Goal: Task Accomplishment & Management: Complete application form

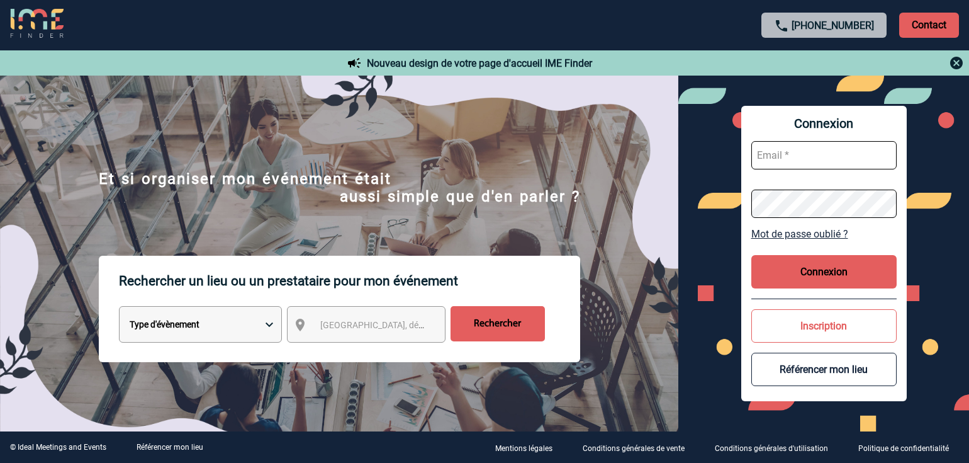
type input "afbonhomme@ime-groupe.com"
click at [830, 272] on button "Connexion" at bounding box center [824, 271] width 145 height 33
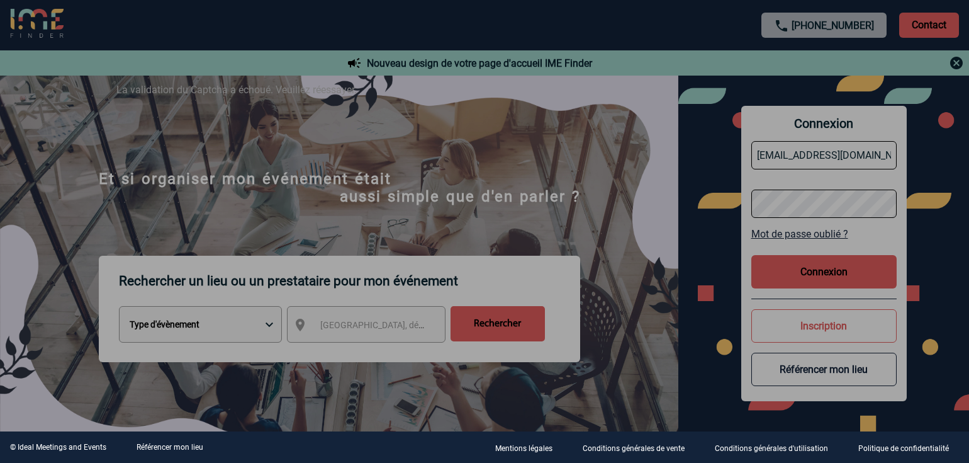
click at [782, 258] on div at bounding box center [484, 231] width 969 height 463
click at [799, 277] on div at bounding box center [484, 231] width 969 height 463
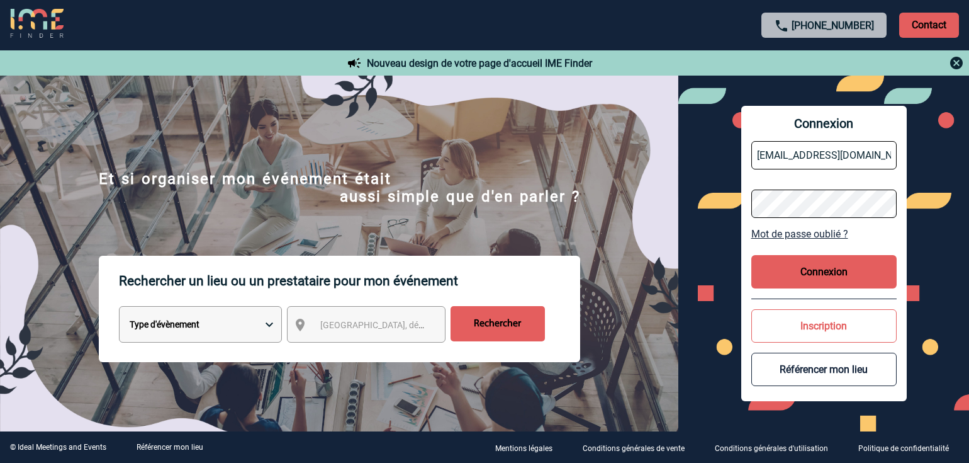
click at [800, 277] on button "Connexion" at bounding box center [824, 271] width 145 height 33
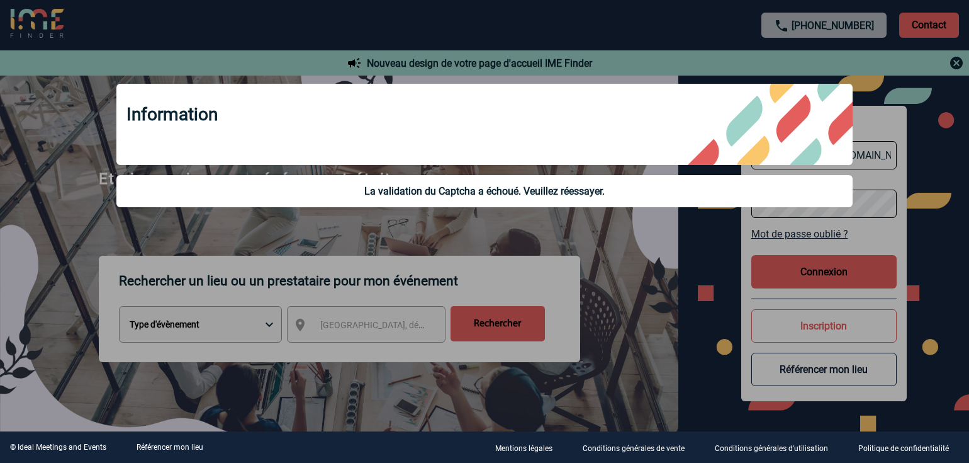
click at [649, 262] on div at bounding box center [484, 231] width 969 height 463
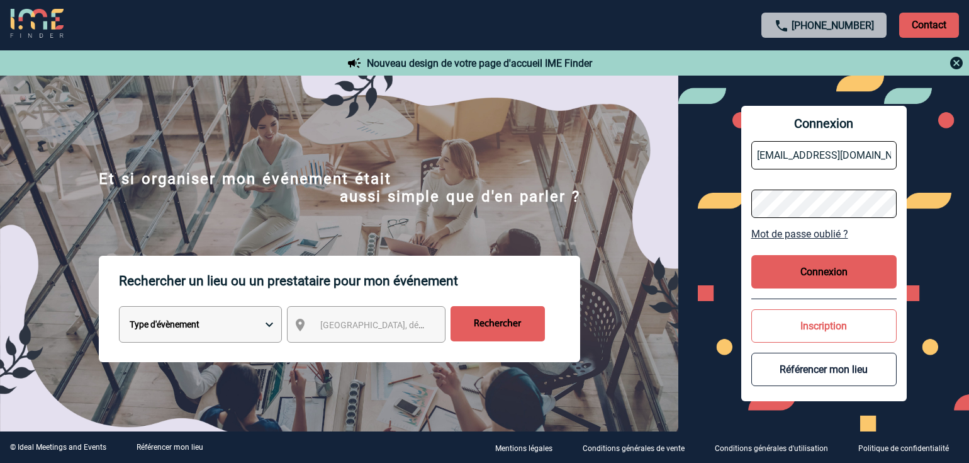
click at [802, 275] on button "Connexion" at bounding box center [824, 271] width 145 height 33
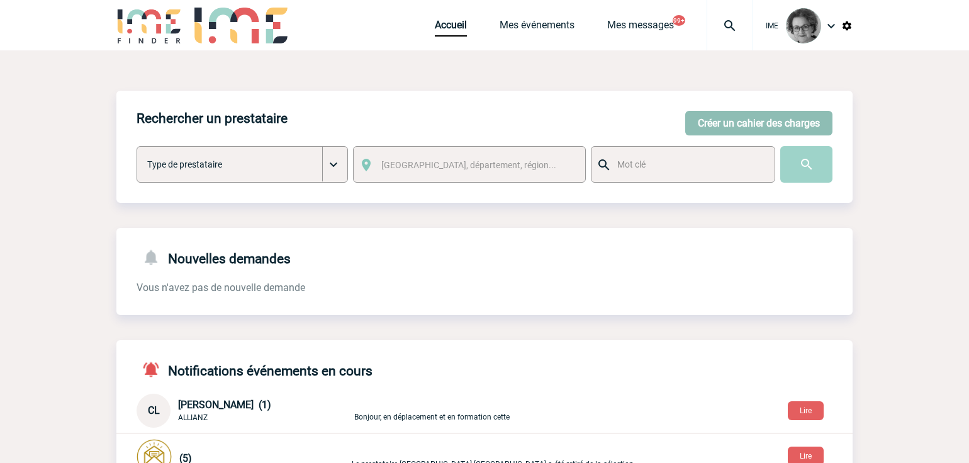
click at [728, 125] on button "Créer un cahier des charges" at bounding box center [758, 123] width 147 height 25
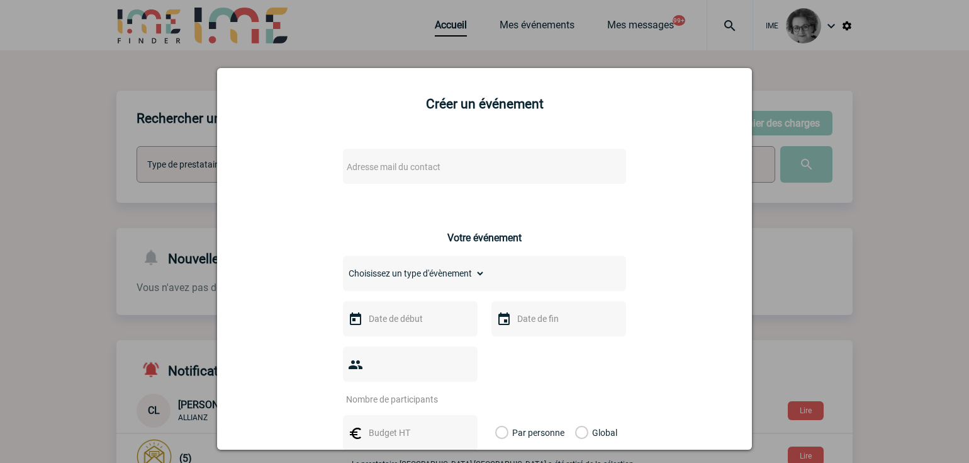
click at [533, 170] on span "Adresse mail du contact" at bounding box center [452, 167] width 220 height 18
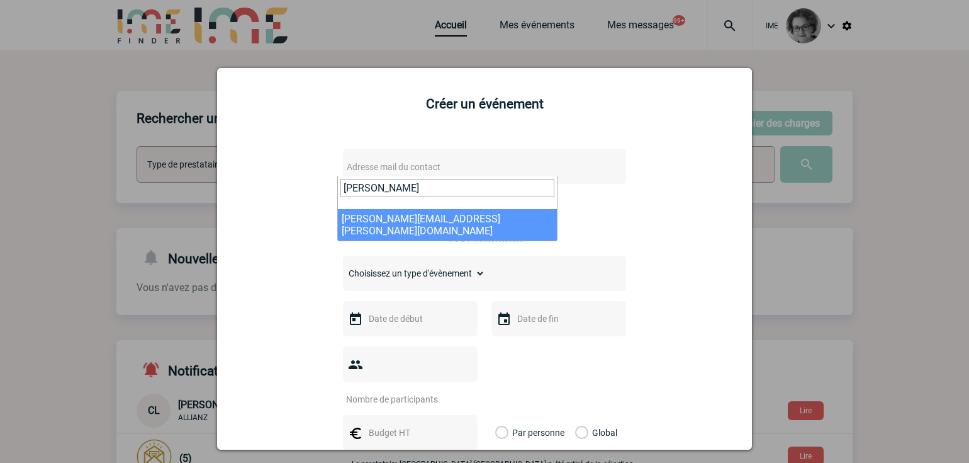
type input "[PERSON_NAME]"
select select "133083"
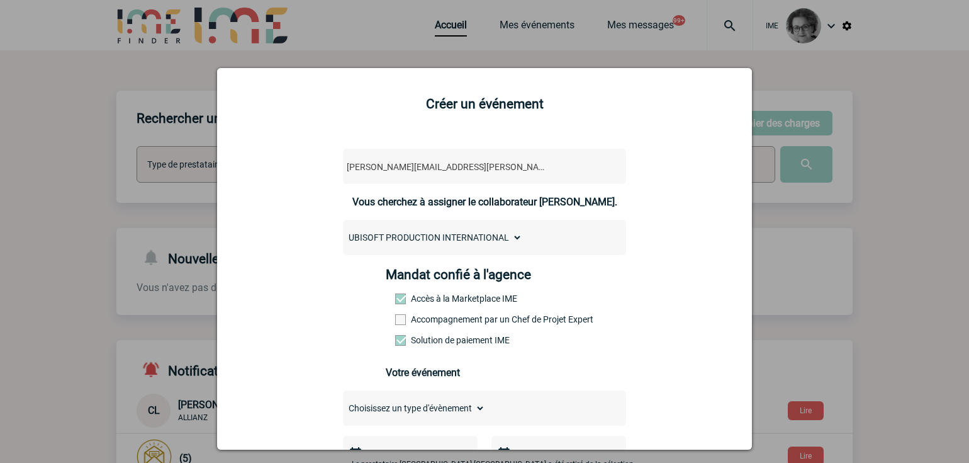
click at [451, 324] on label "Accompagnement par un Chef de Projet Expert" at bounding box center [422, 319] width 55 height 10
click at [0, 0] on input "Accompagnement par un Chef de Projet Expert" at bounding box center [0, 0] width 0 height 0
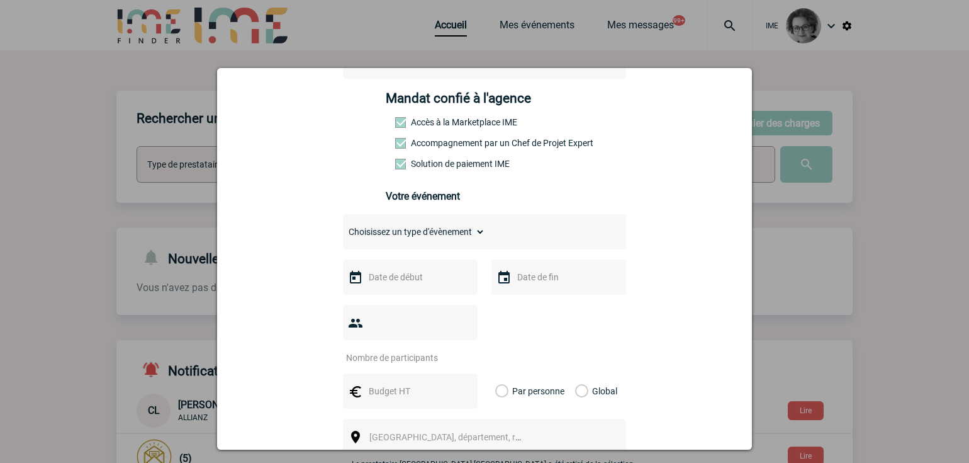
scroll to position [189, 0]
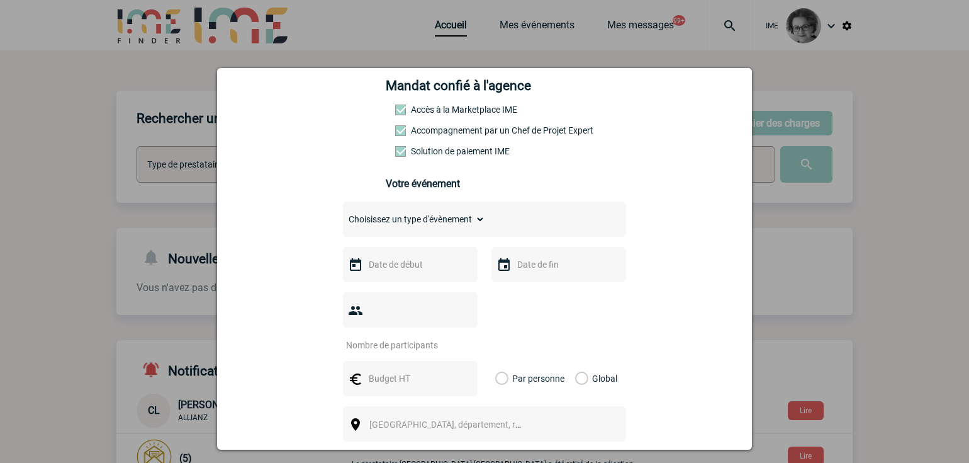
click at [432, 214] on select "Choisissez un type d'évènement Séminaire avec nuitée Séminaire sans nuitée Repa…" at bounding box center [414, 219] width 142 height 18
select select "1"
click at [343, 213] on select "Choisissez un type d'évènement Séminaire avec nuitée Séminaire sans nuitée Repa…" at bounding box center [414, 219] width 142 height 18
click at [414, 271] on input "text" at bounding box center [409, 264] width 87 height 16
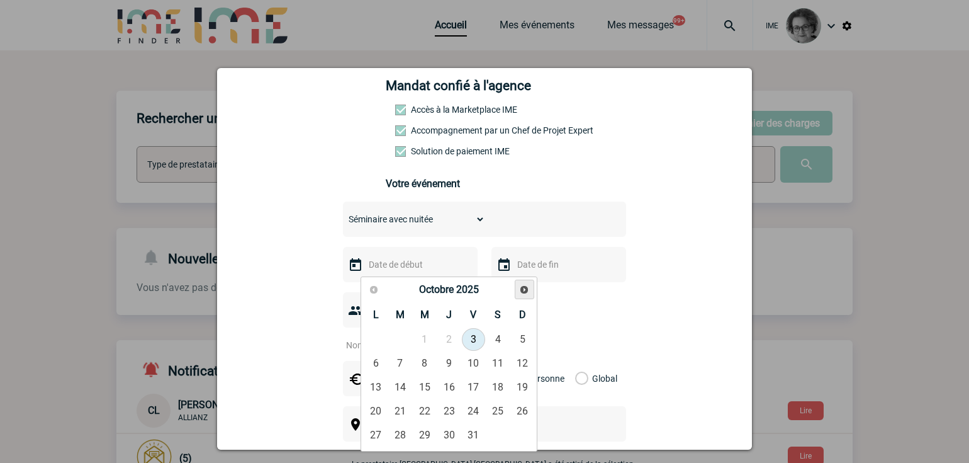
click at [517, 290] on link "Suivant" at bounding box center [525, 289] width 20 height 20
click at [521, 290] on span "Suivant" at bounding box center [524, 290] width 10 height 10
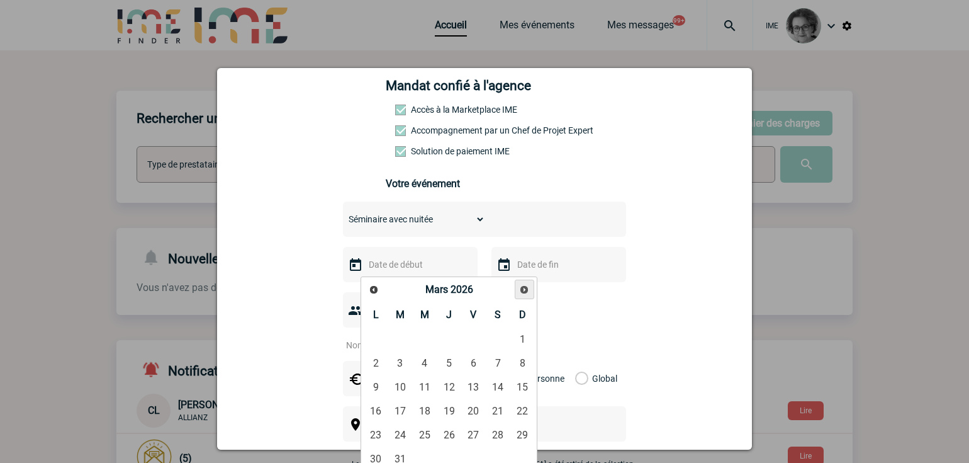
click at [521, 290] on span "Suivant" at bounding box center [524, 290] width 10 height 10
click at [522, 364] on link "12" at bounding box center [522, 363] width 23 height 23
type input "[DATE]"
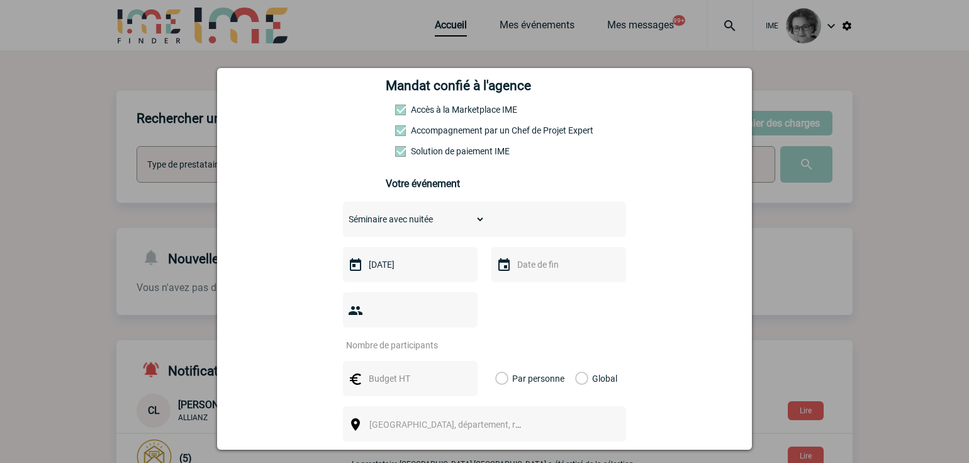
click at [550, 273] on input "text" at bounding box center [557, 264] width 87 height 16
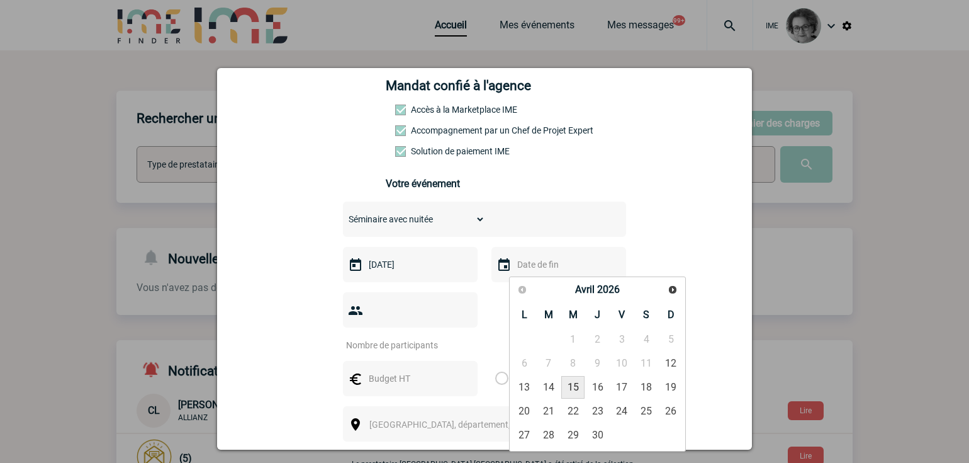
click at [575, 388] on link "15" at bounding box center [572, 387] width 23 height 23
type input "[DATE]"
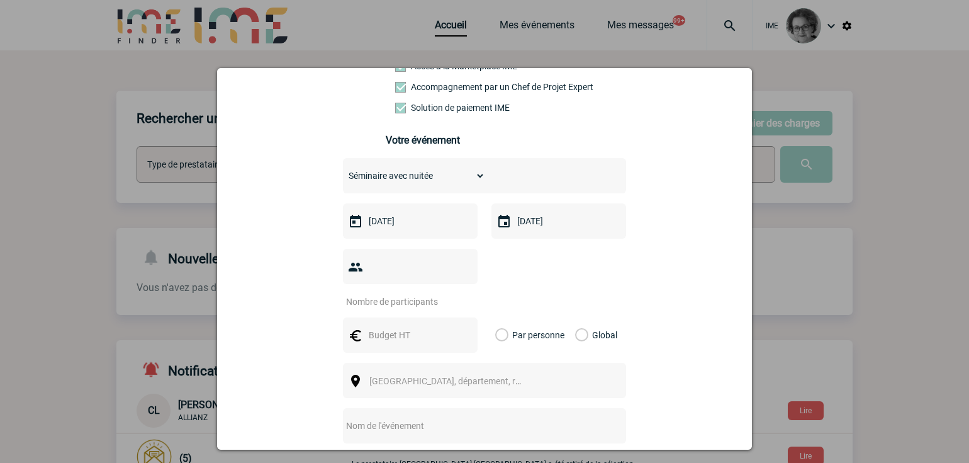
scroll to position [315, 0]
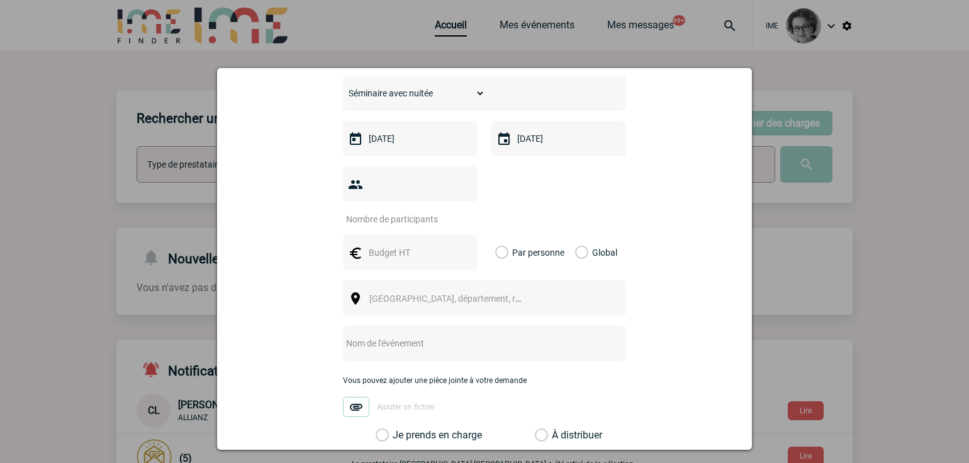
click at [414, 211] on input "number" at bounding box center [402, 219] width 118 height 16
type input "130"
click at [386, 244] on input "text" at bounding box center [409, 252] width 87 height 16
drag, startPoint x: 393, startPoint y: 227, endPoint x: 274, endPoint y: 227, distance: 119.0
click at [274, 227] on div "[PERSON_NAME][EMAIL_ADDRESS][PERSON_NAME][DOMAIN_NAME] [PERSON_NAME][DOMAIN_NAM…" at bounding box center [485, 214] width 504 height 784
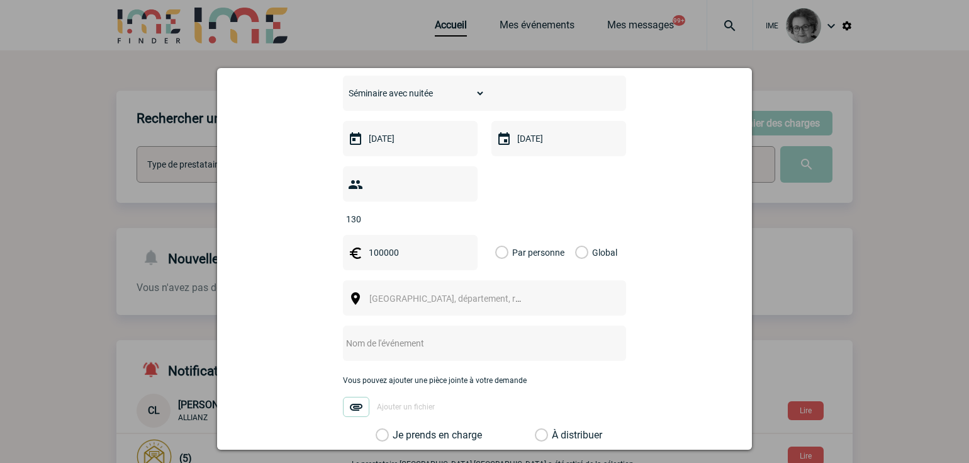
type input "100000"
click at [575, 235] on label "Global" at bounding box center [579, 252] width 8 height 35
click at [0, 0] on input "Global" at bounding box center [0, 0] width 0 height 0
click at [547, 285] on div "[GEOGRAPHIC_DATA], département, région..." at bounding box center [484, 297] width 283 height 35
click at [475, 290] on span "[GEOGRAPHIC_DATA], département, région..." at bounding box center [450, 299] width 173 height 18
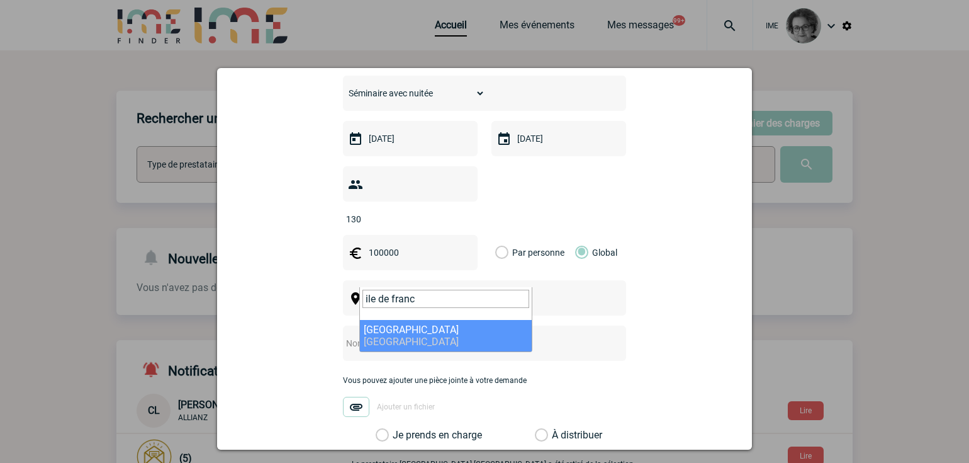
type input "ile de franc"
select select "2"
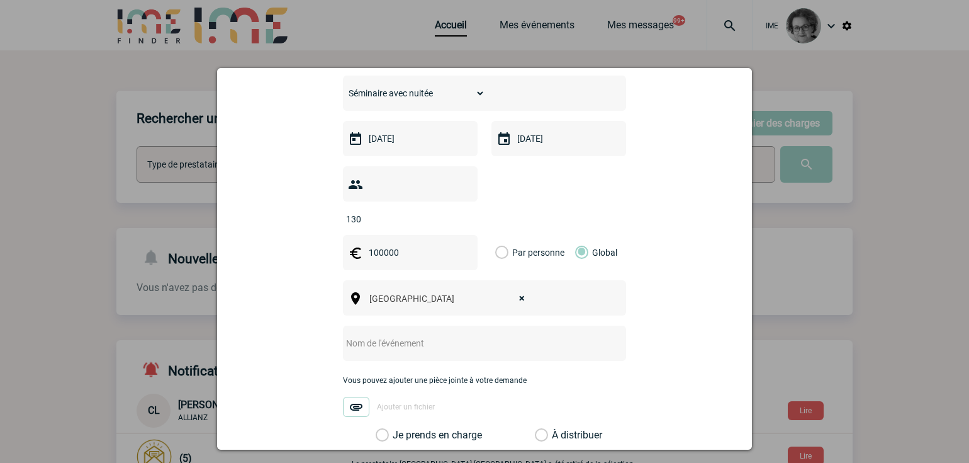
click at [410, 335] on input "text" at bounding box center [468, 343] width 250 height 16
click at [536, 335] on input "text" at bounding box center [468, 343] width 250 height 16
paste input "global stratégie Meeting"
type input "global stratégie Meeting Ubisoft"
click at [397, 429] on label "Je prends en charge" at bounding box center [386, 435] width 21 height 13
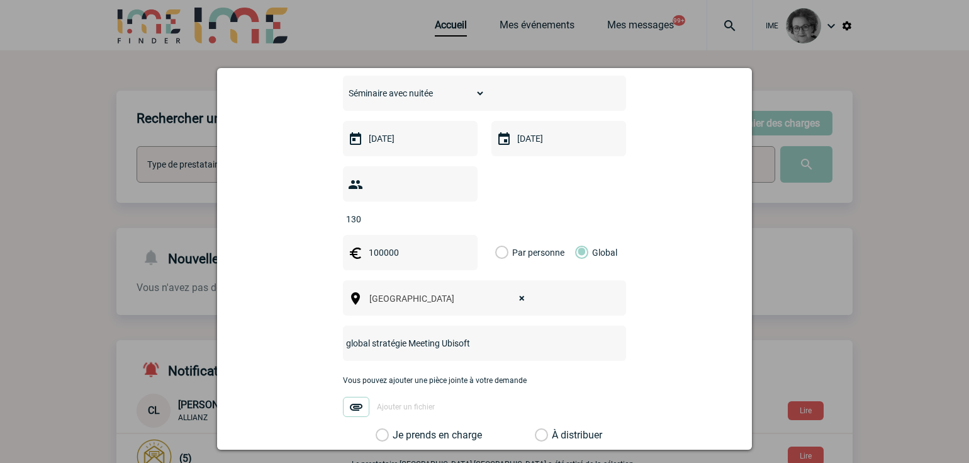
click at [0, 0] on input "Je prends en charge" at bounding box center [0, 0] width 0 height 0
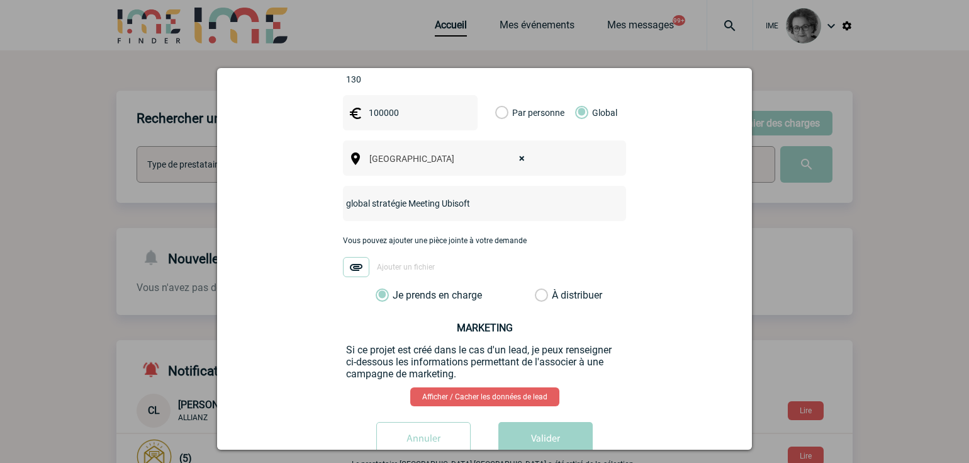
scroll to position [470, 0]
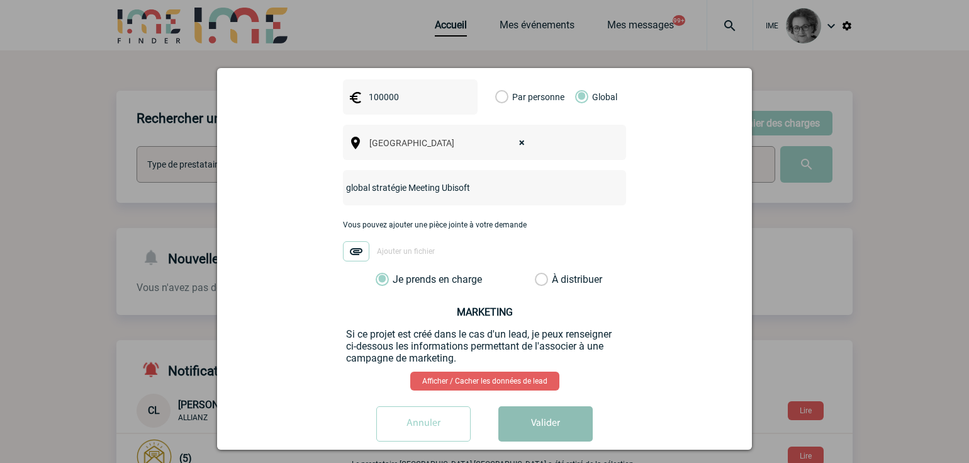
click at [538, 412] on button "Valider" at bounding box center [546, 423] width 94 height 35
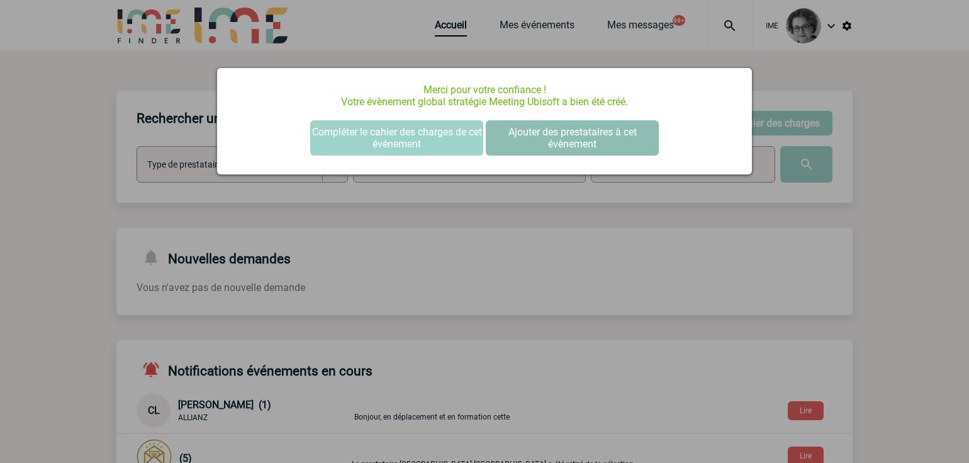
click at [556, 133] on button "Ajouter des prestataires à cet évènement" at bounding box center [572, 137] width 173 height 35
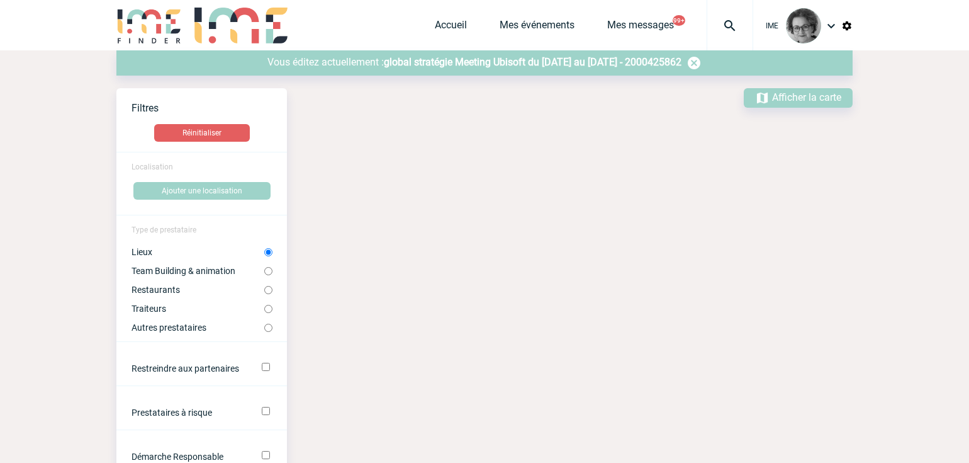
click at [569, 59] on span "global stratégie Meeting Ubisoft du [DATE] au [DATE] - 2000425862" at bounding box center [533, 62] width 298 height 12
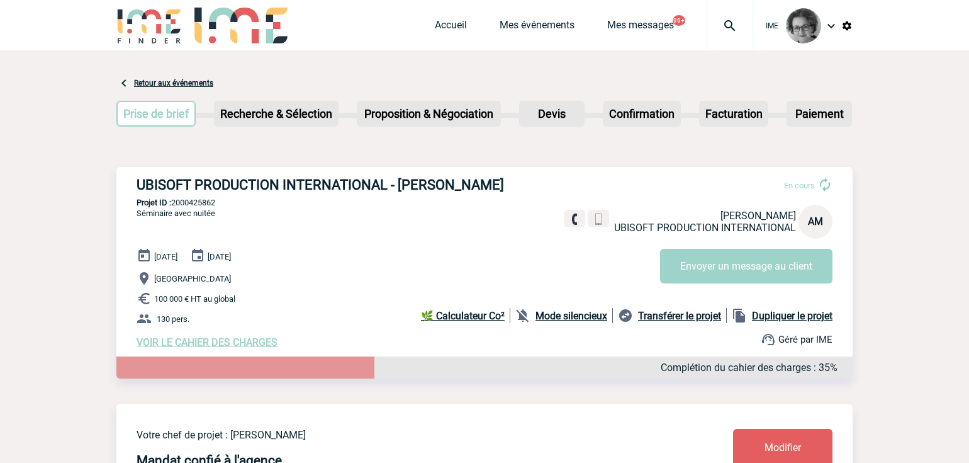
click at [536, 387] on div "UBISOFT PRODUCTION INTERNATIONAL - Agnès MARGAN En cours Agnès MARGAN UBISOFT P…" at bounding box center [484, 285] width 736 height 237
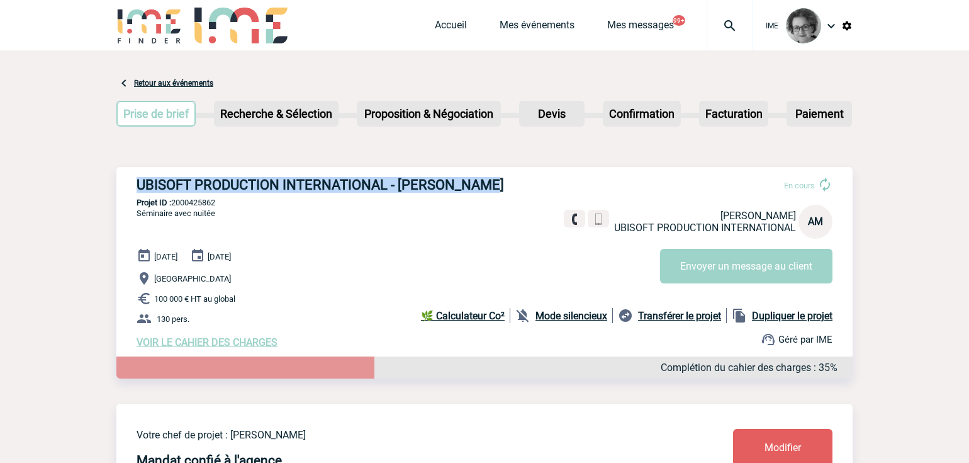
drag, startPoint x: 133, startPoint y: 186, endPoint x: 495, endPoint y: 193, distance: 361.4
click at [495, 193] on div "UBISOFT PRODUCTION INTERNATIONAL - Agnès MARGAN En cours Agnès MARGAN UBISOFT P…" at bounding box center [484, 262] width 736 height 191
copy h3 "UBISOFT PRODUCTION INTERNATIONAL - Agnès MARGAN"
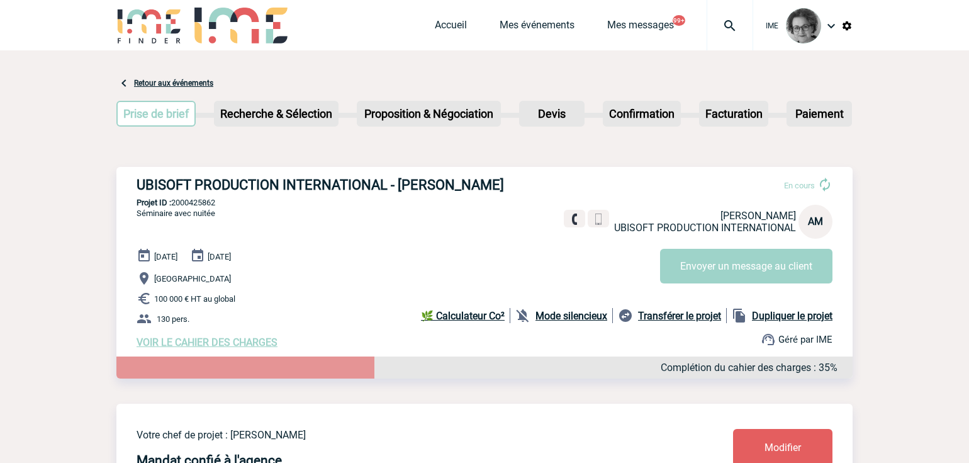
click at [320, 324] on p "130 pers." at bounding box center [495, 318] width 716 height 15
drag, startPoint x: 220, startPoint y: 205, endPoint x: 175, endPoint y: 205, distance: 44.7
click at [175, 205] on p "Projet ID : 2000425862" at bounding box center [484, 202] width 736 height 9
copy p "2000425862"
click at [372, 315] on p "130 pers." at bounding box center [495, 318] width 716 height 15
